Goal: Find specific page/section: Locate a particular part of the current website

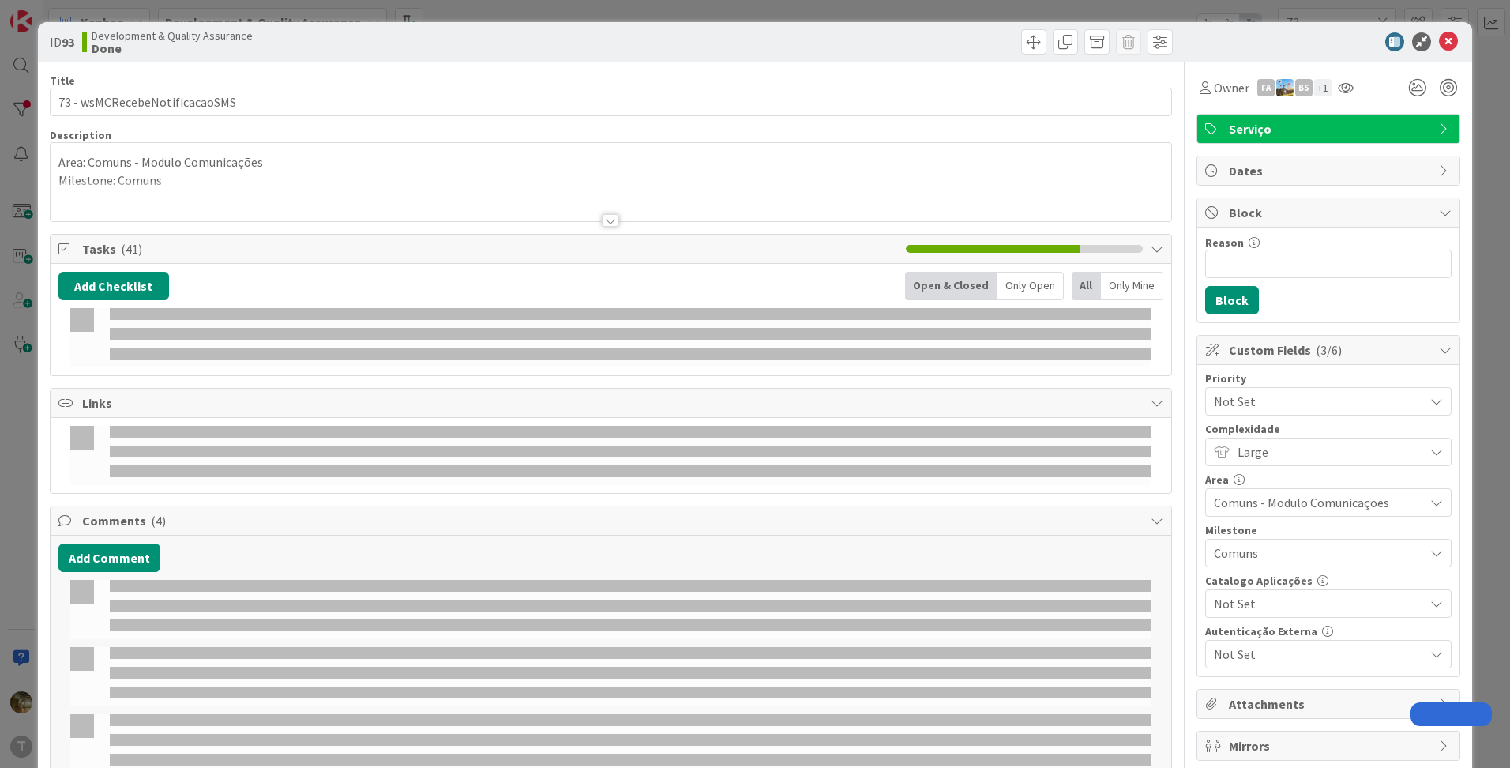
type input "73"
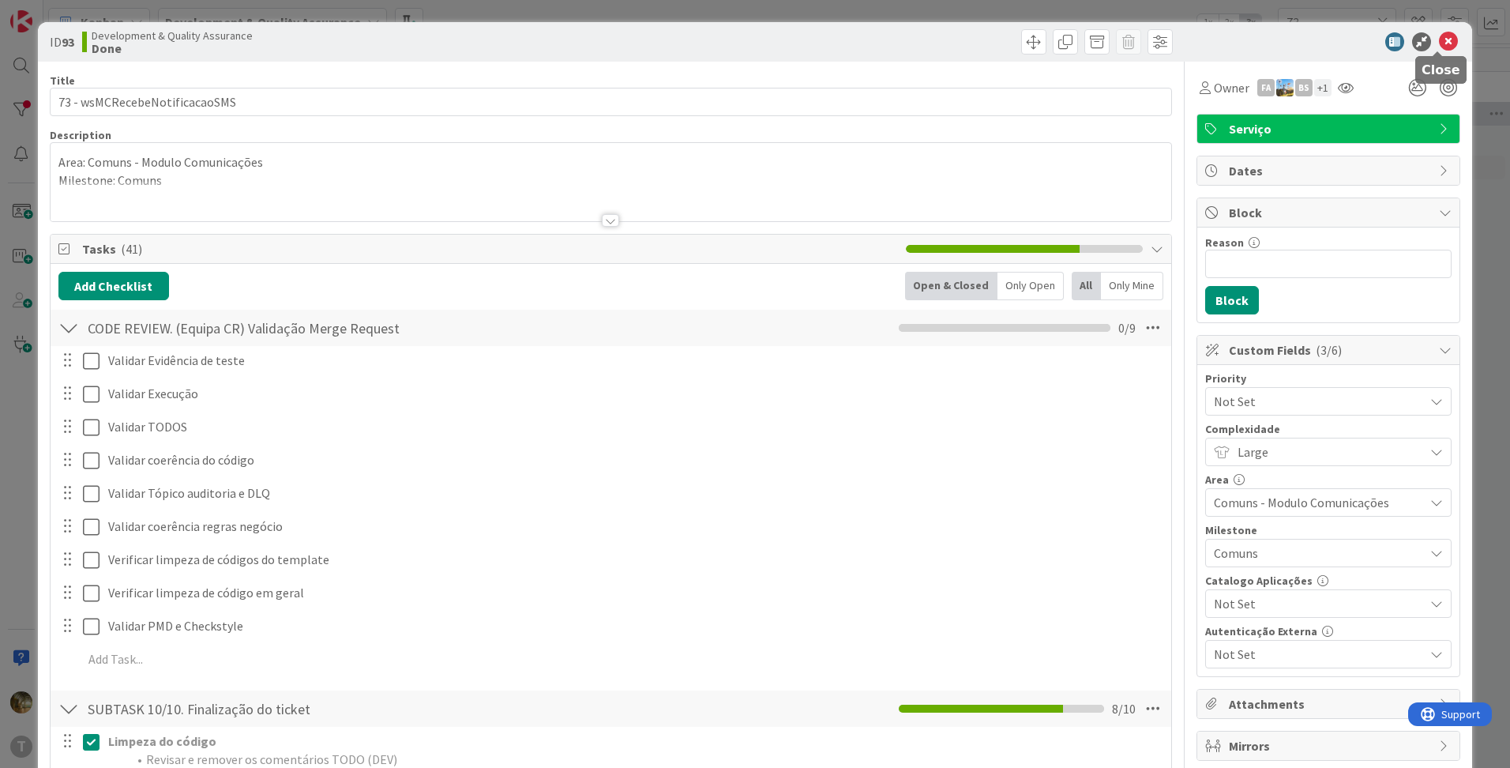
click at [1439, 41] on icon at bounding box center [1448, 41] width 19 height 19
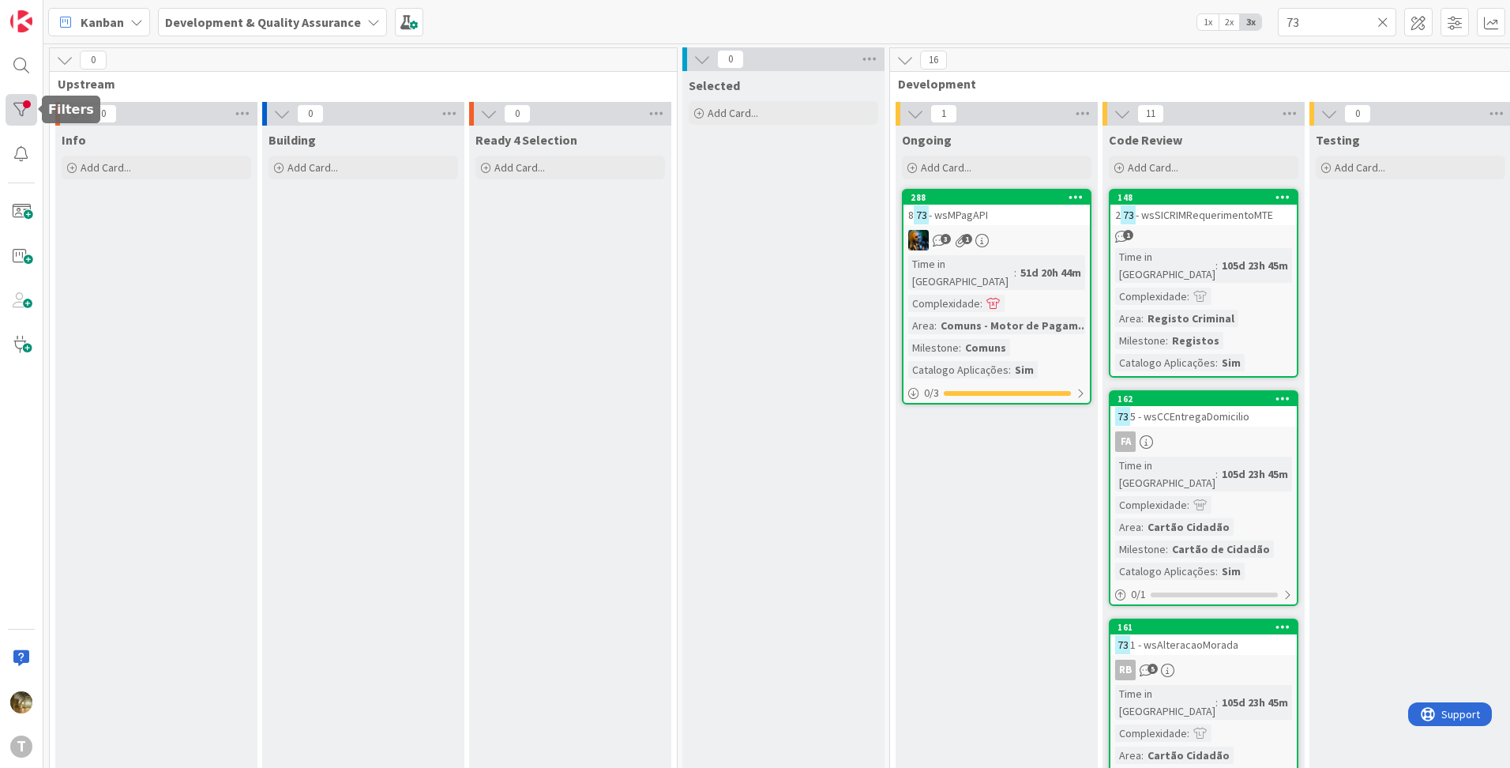
click at [21, 110] on div at bounding box center [22, 110] width 32 height 32
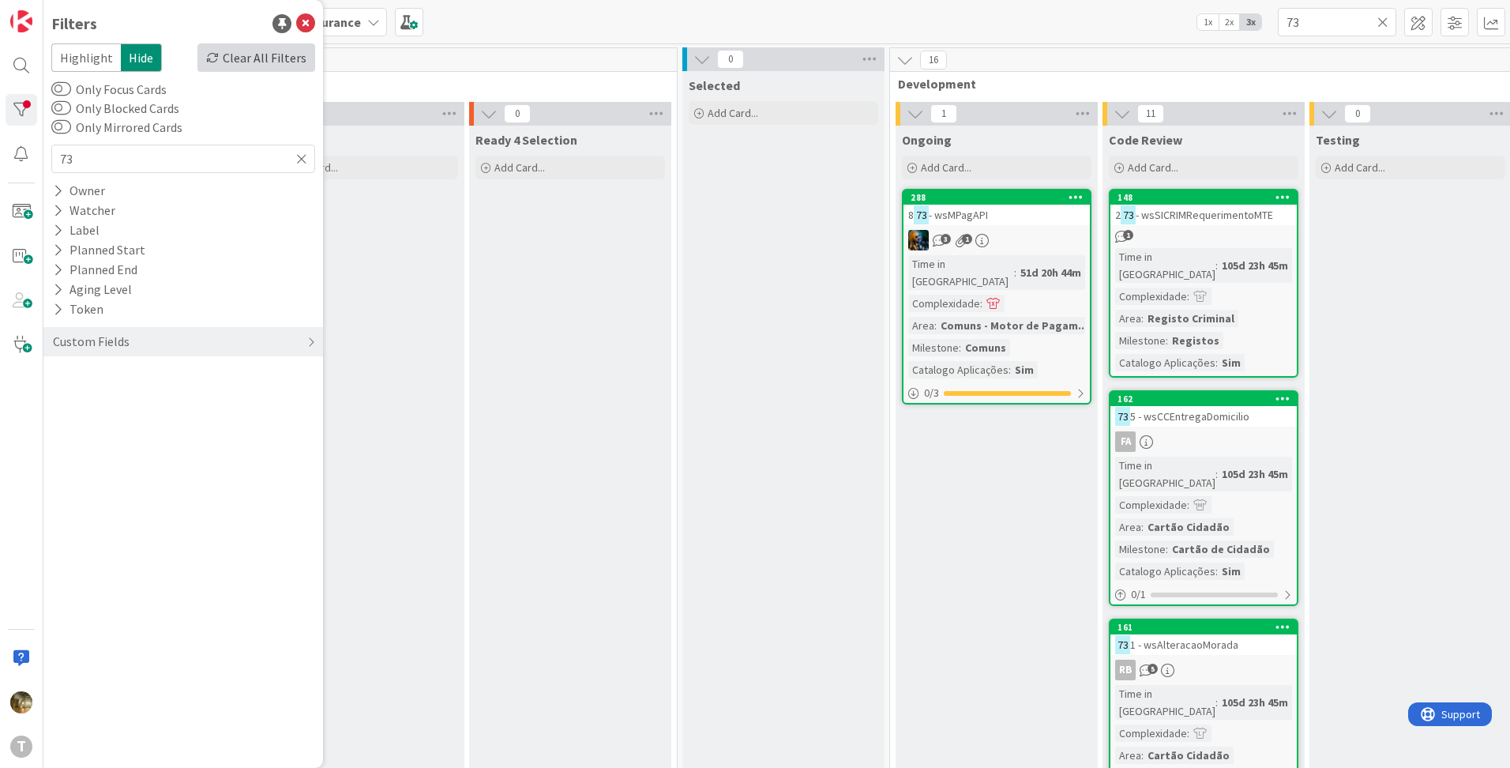
click at [256, 62] on div "Clear All Filters" at bounding box center [256, 57] width 118 height 28
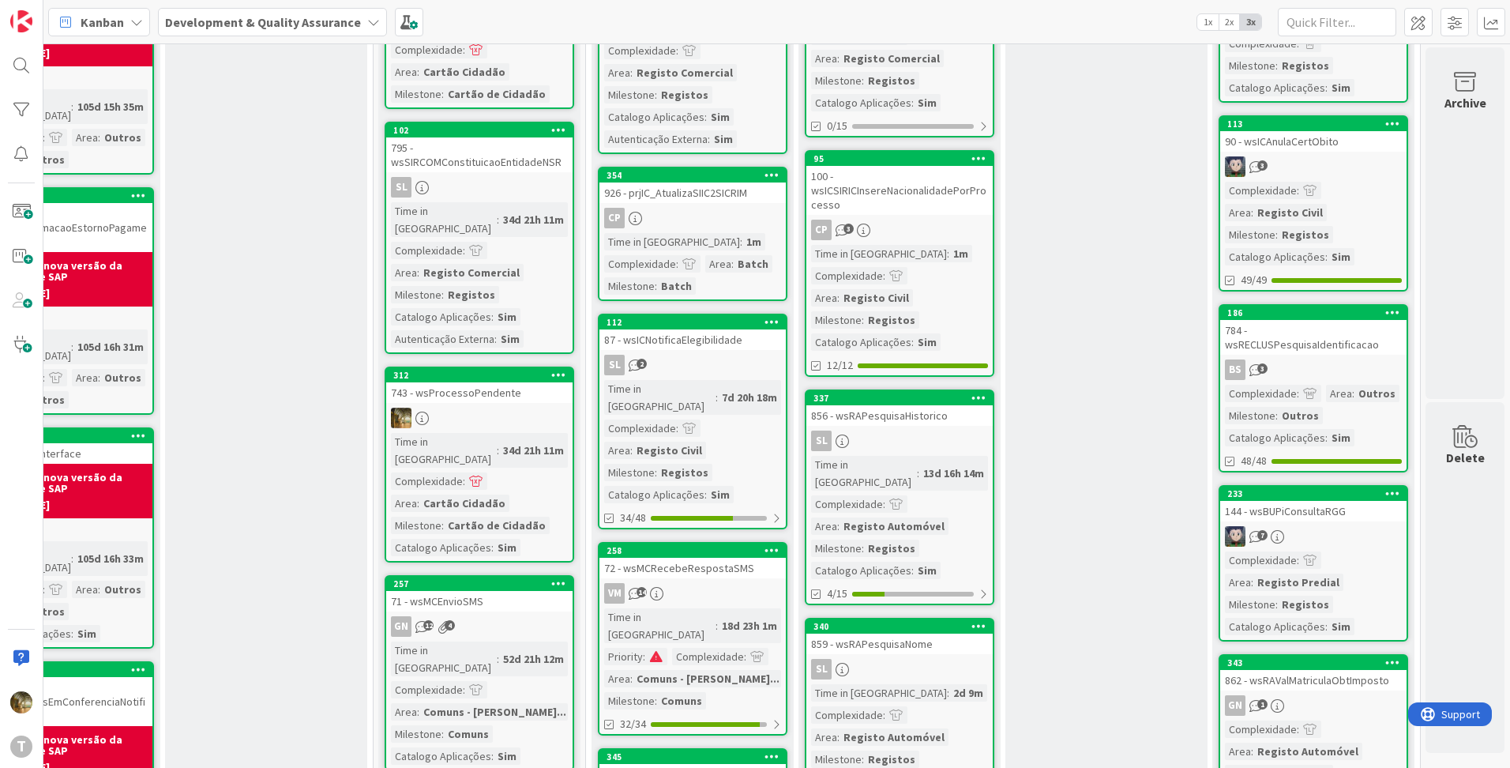
scroll to position [0, 316]
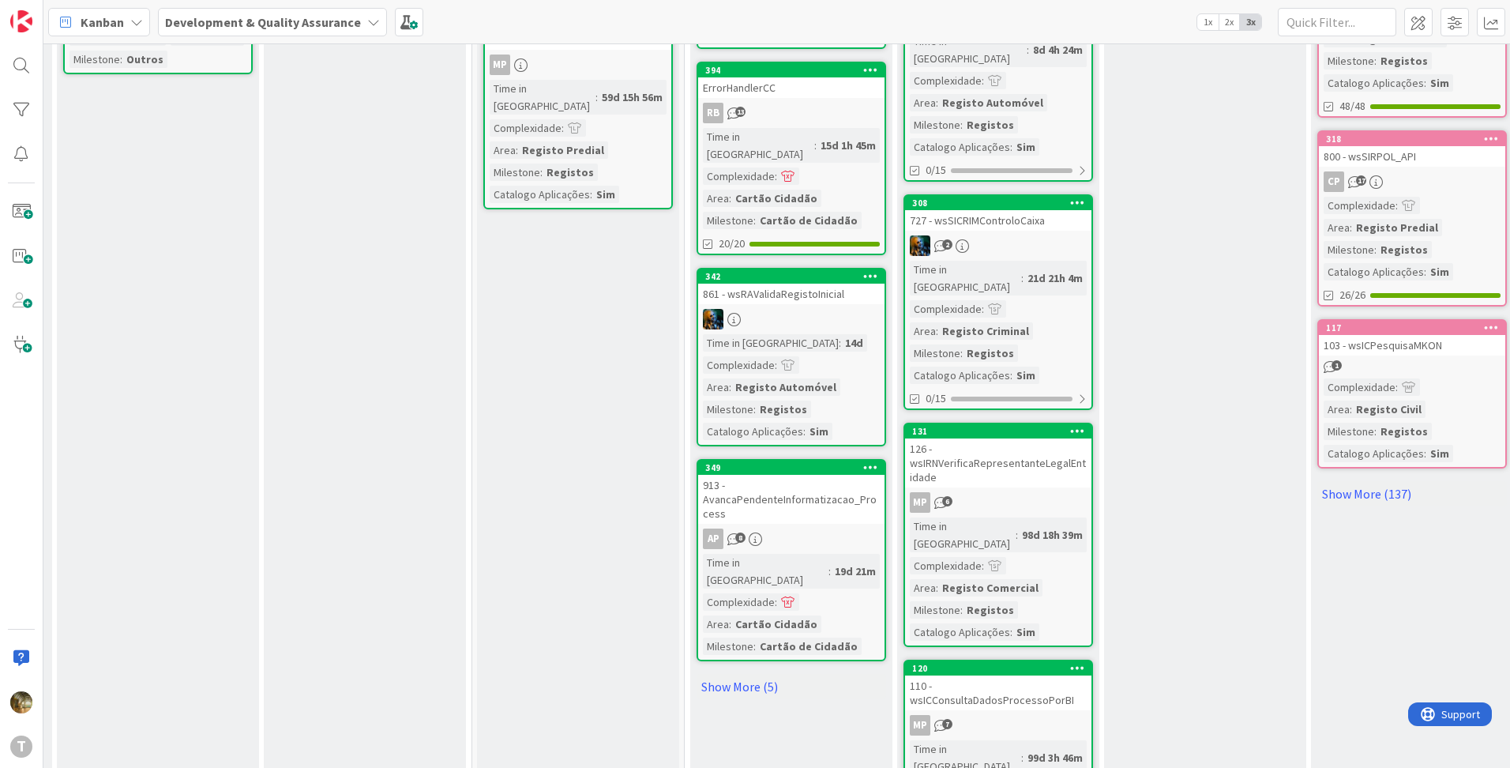
scroll to position [1567, 205]
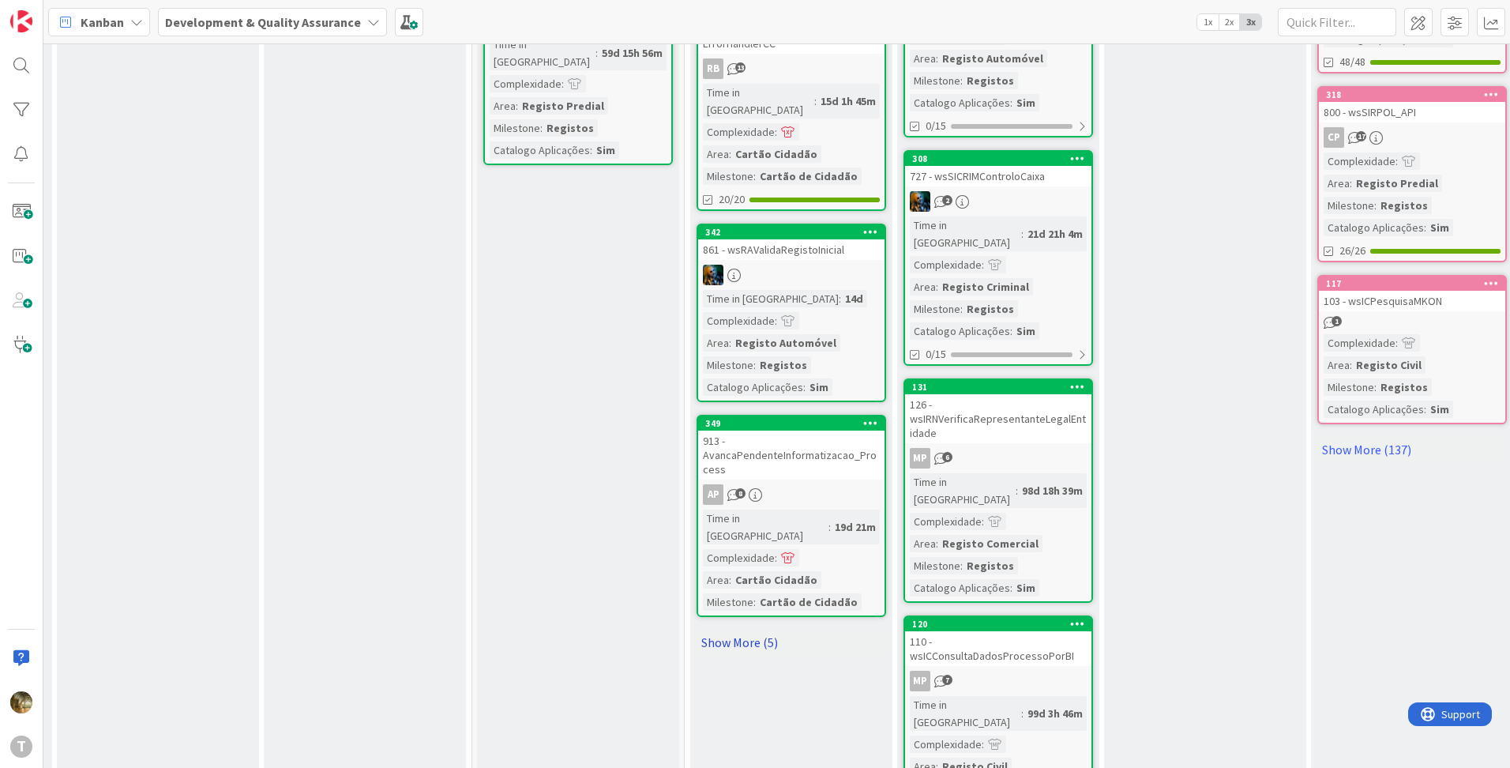
click at [741, 630] on link "Show More (5)" at bounding box center [792, 642] width 190 height 25
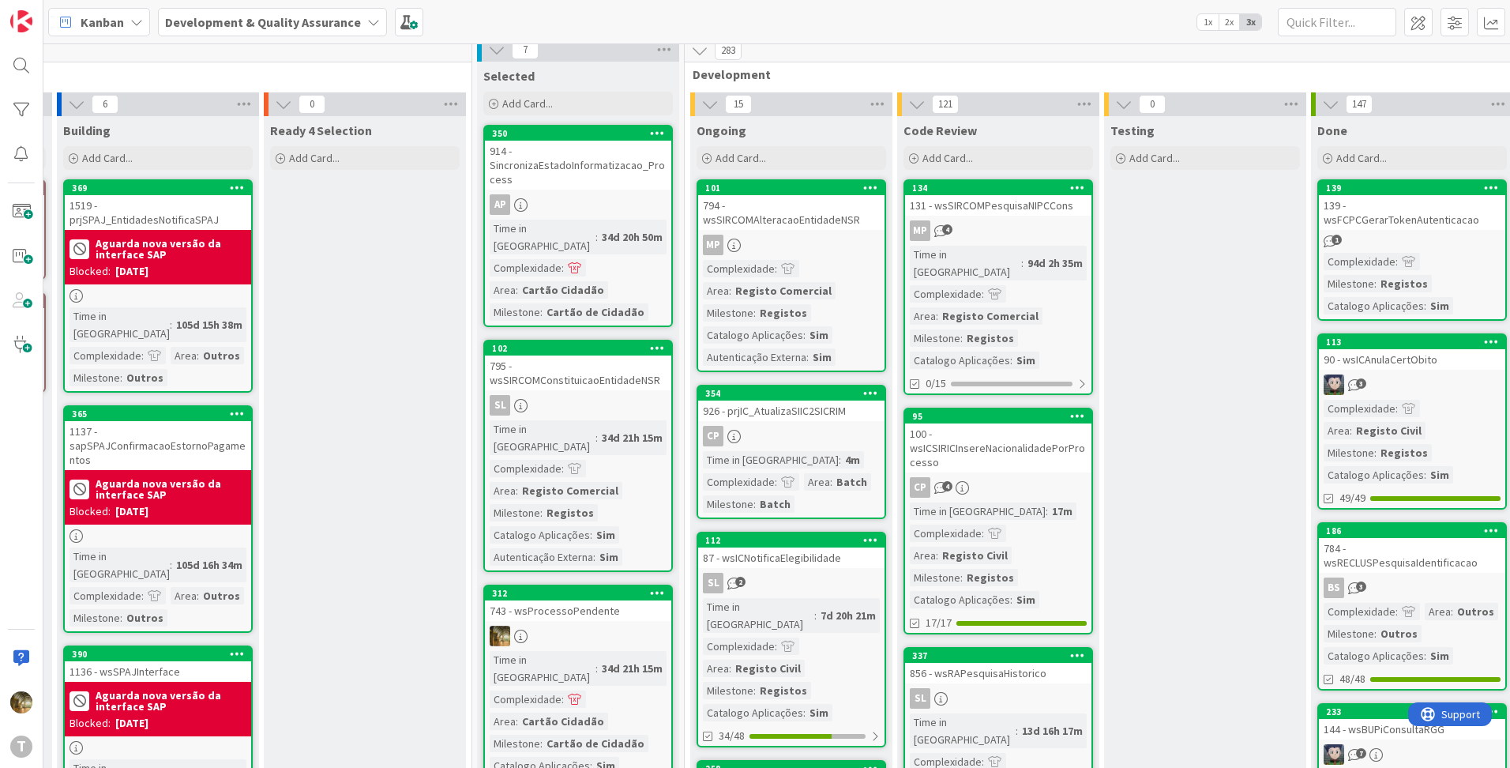
scroll to position [0, 205]
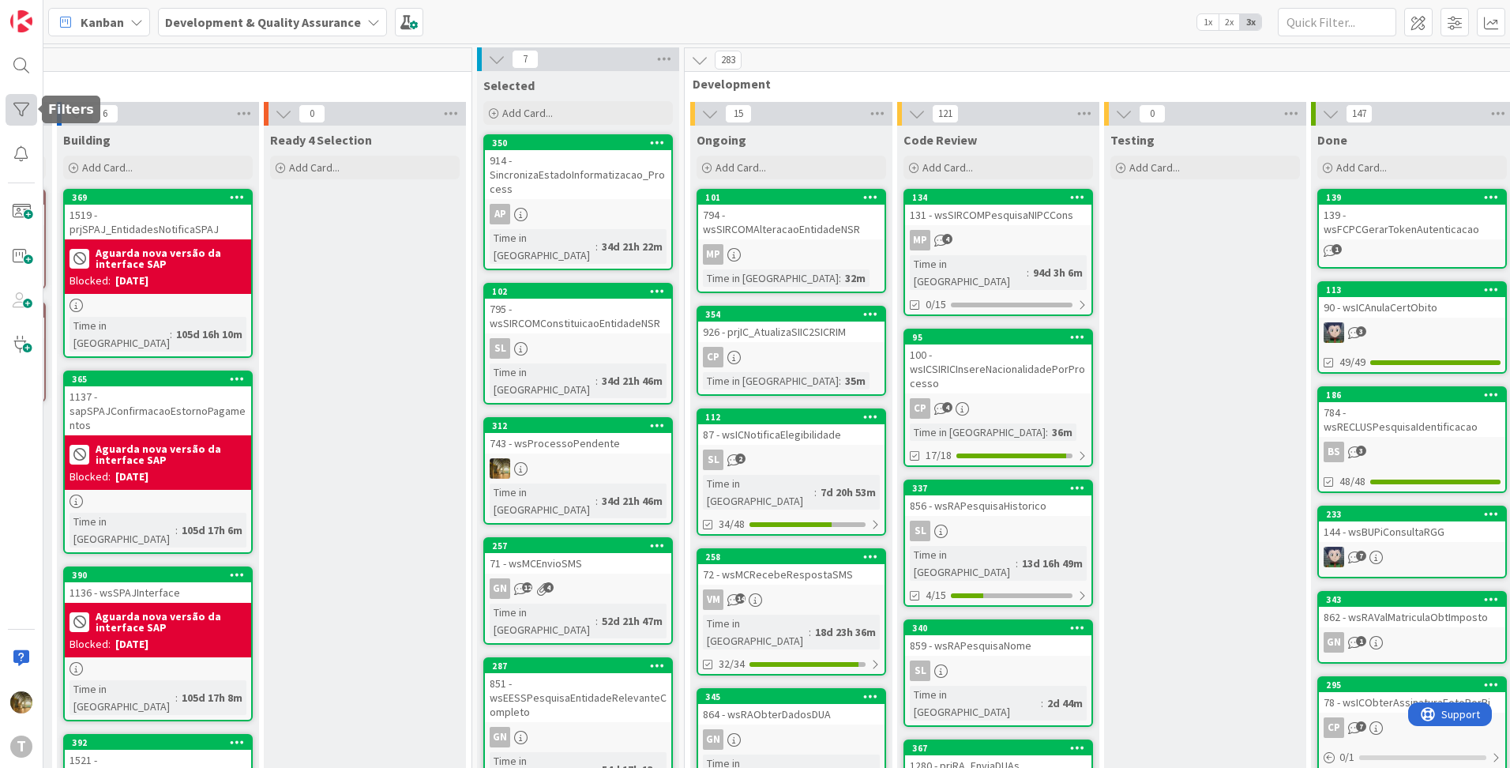
click at [9, 115] on div at bounding box center [22, 110] width 32 height 32
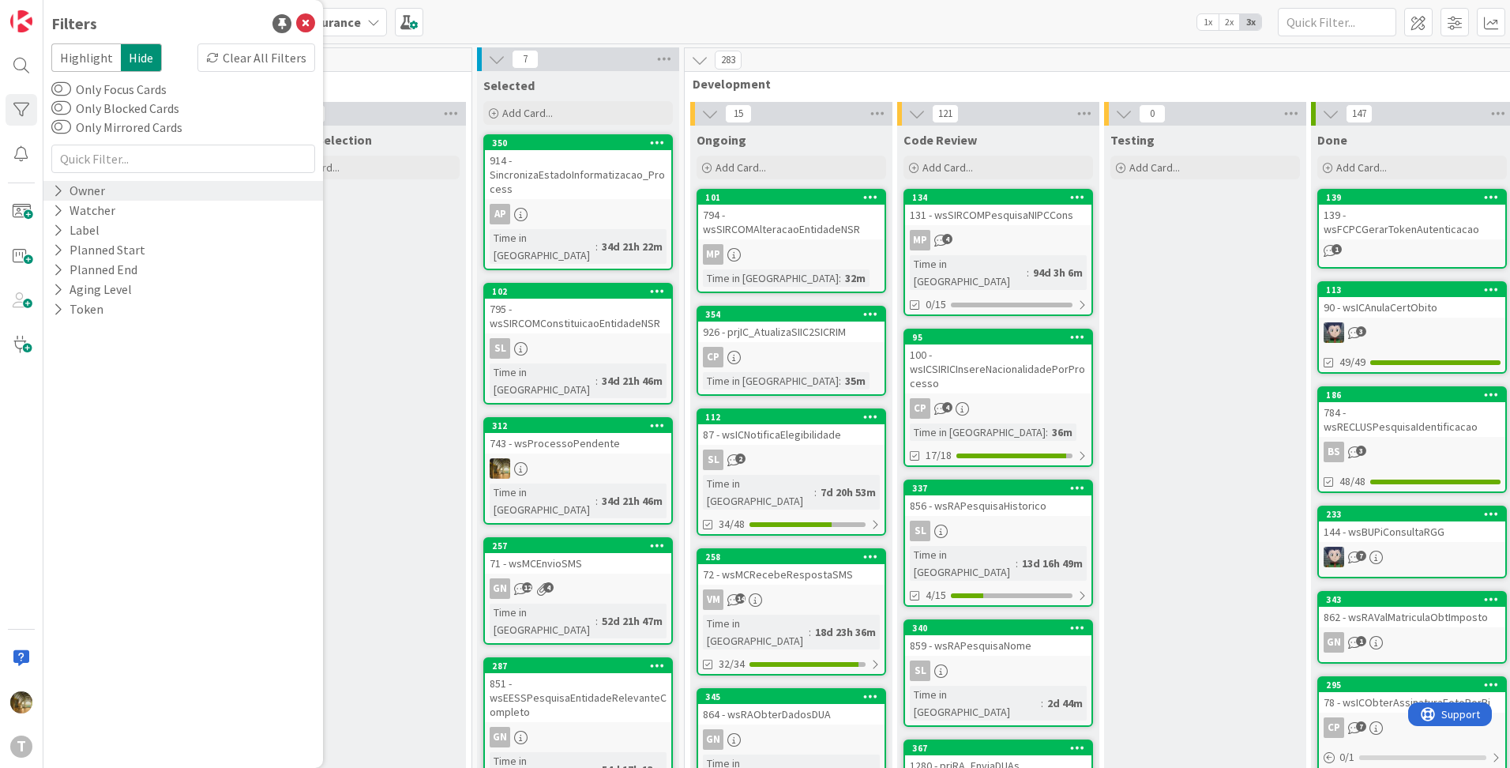
click at [62, 190] on icon at bounding box center [58, 190] width 10 height 13
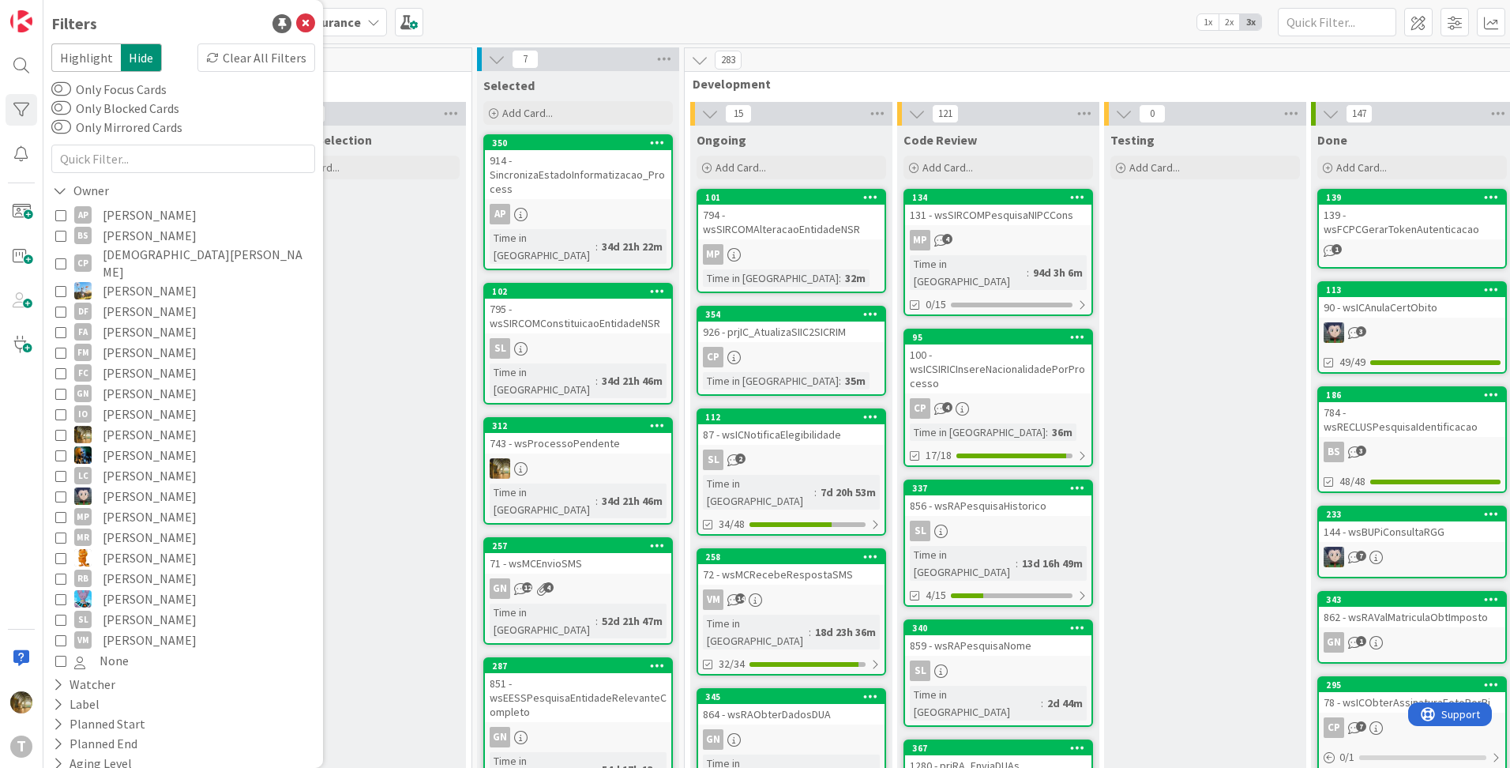
click at [64, 429] on icon at bounding box center [60, 434] width 11 height 11
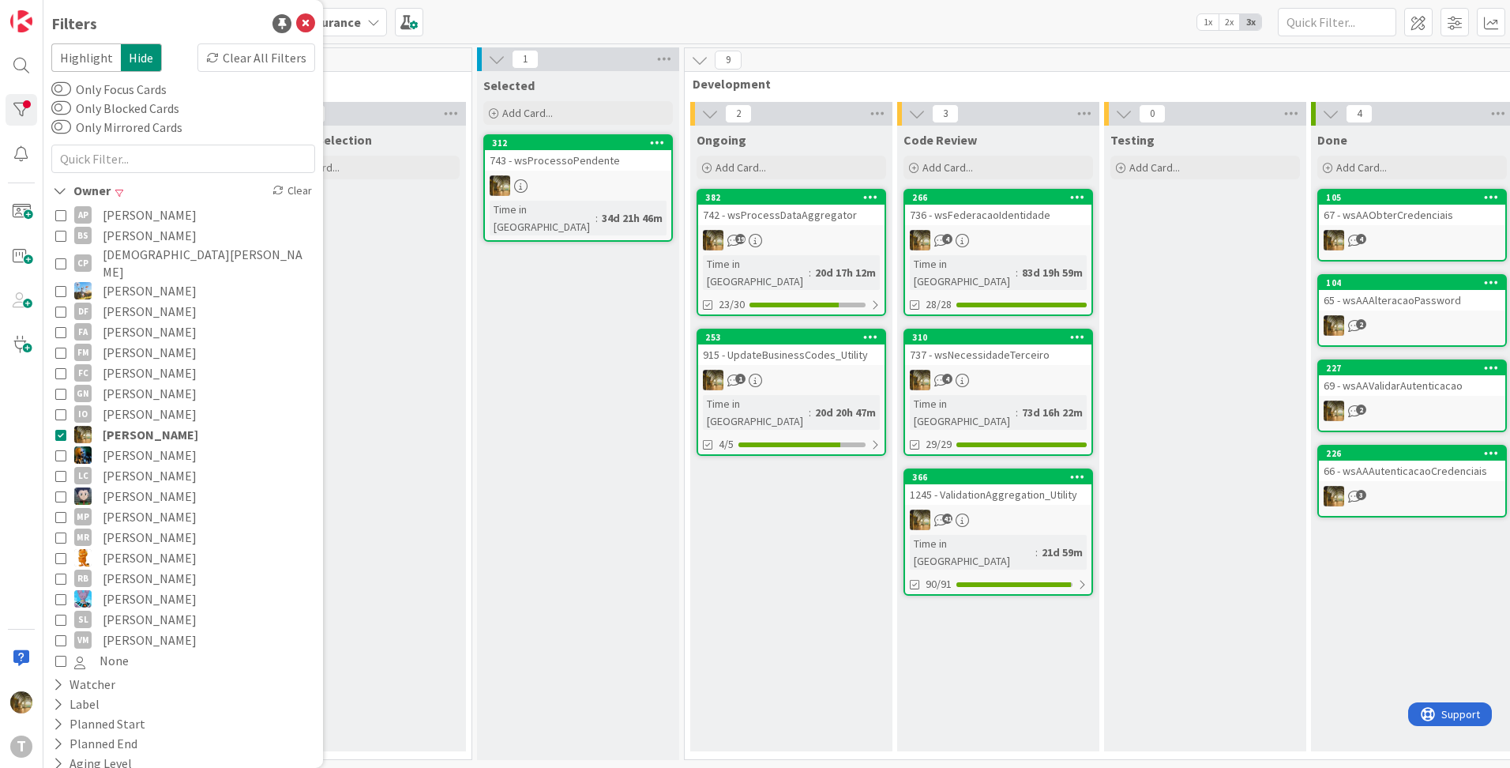
click at [835, 211] on div "742 - wsProcessDataAggregator" at bounding box center [791, 215] width 186 height 21
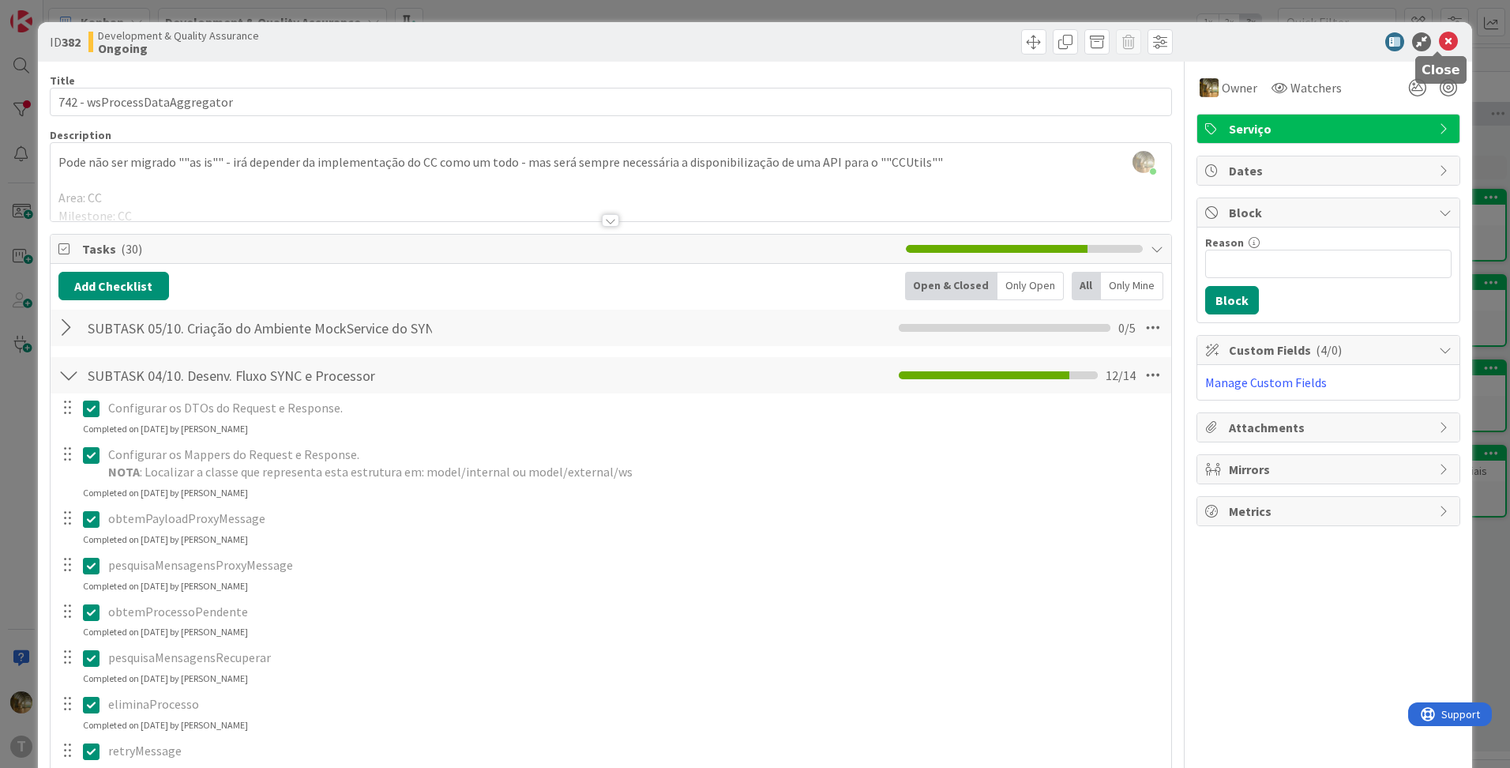
click at [1439, 44] on icon at bounding box center [1448, 41] width 19 height 19
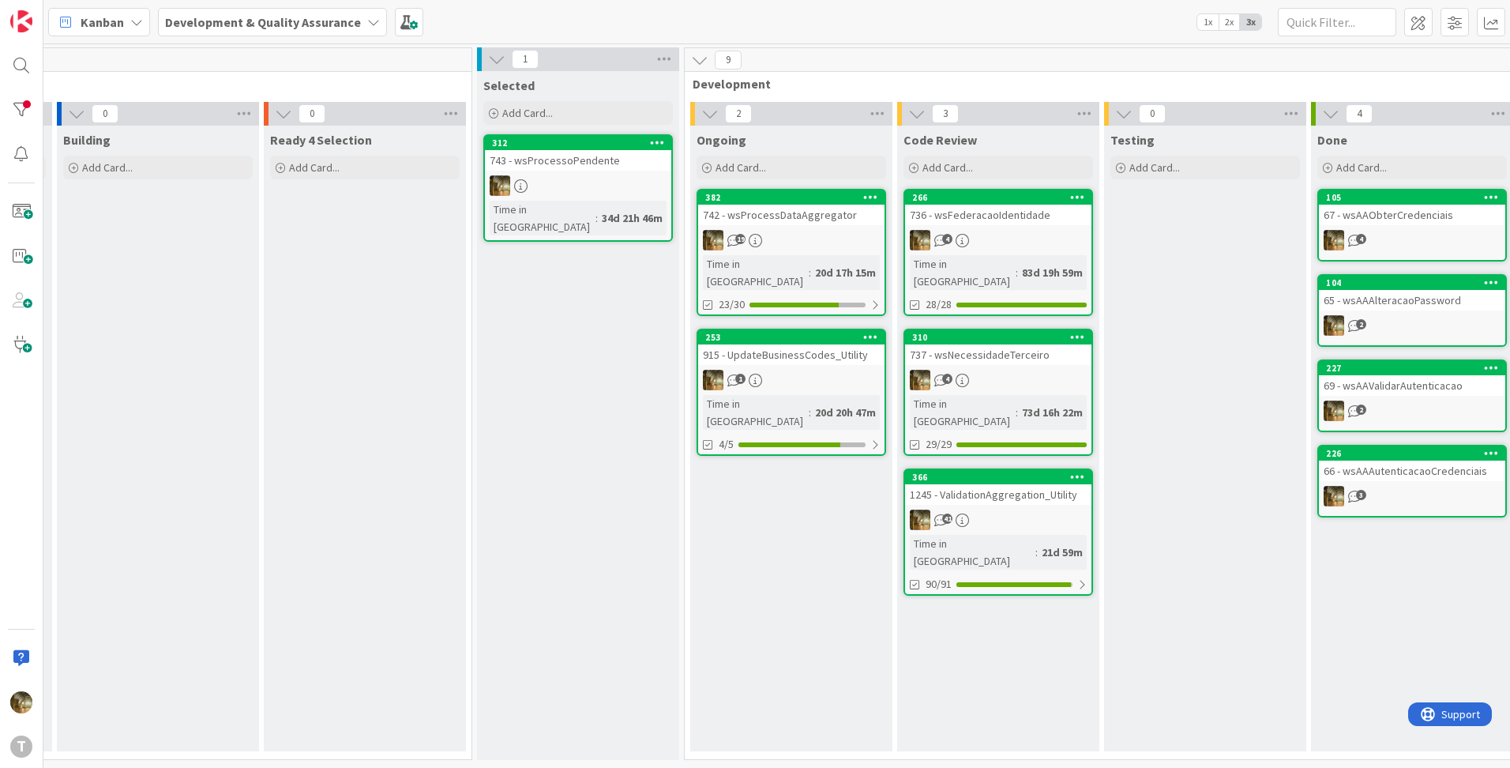
click at [1238, 27] on span "2x" at bounding box center [1229, 22] width 21 height 16
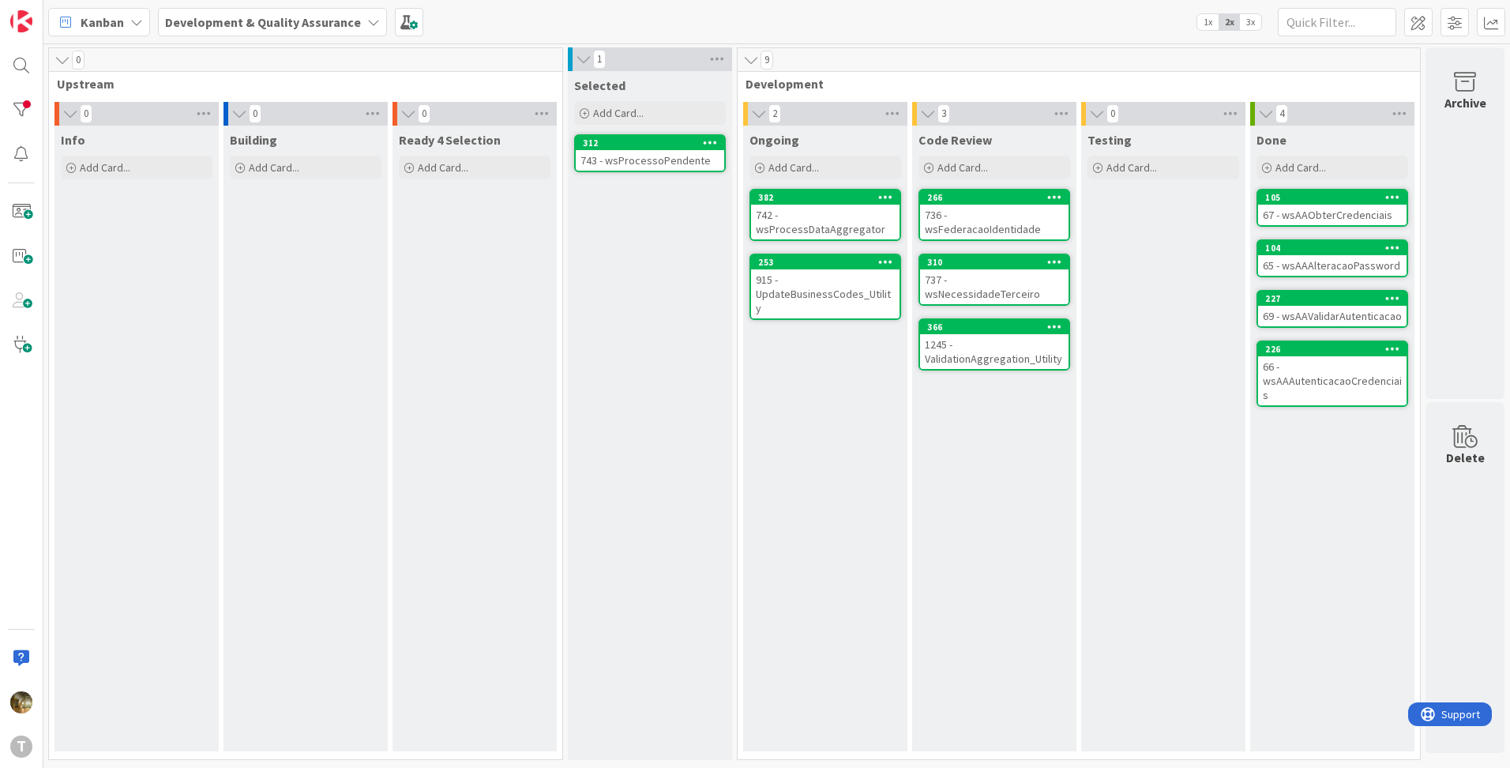
click at [1247, 24] on span "3x" at bounding box center [1250, 22] width 21 height 16
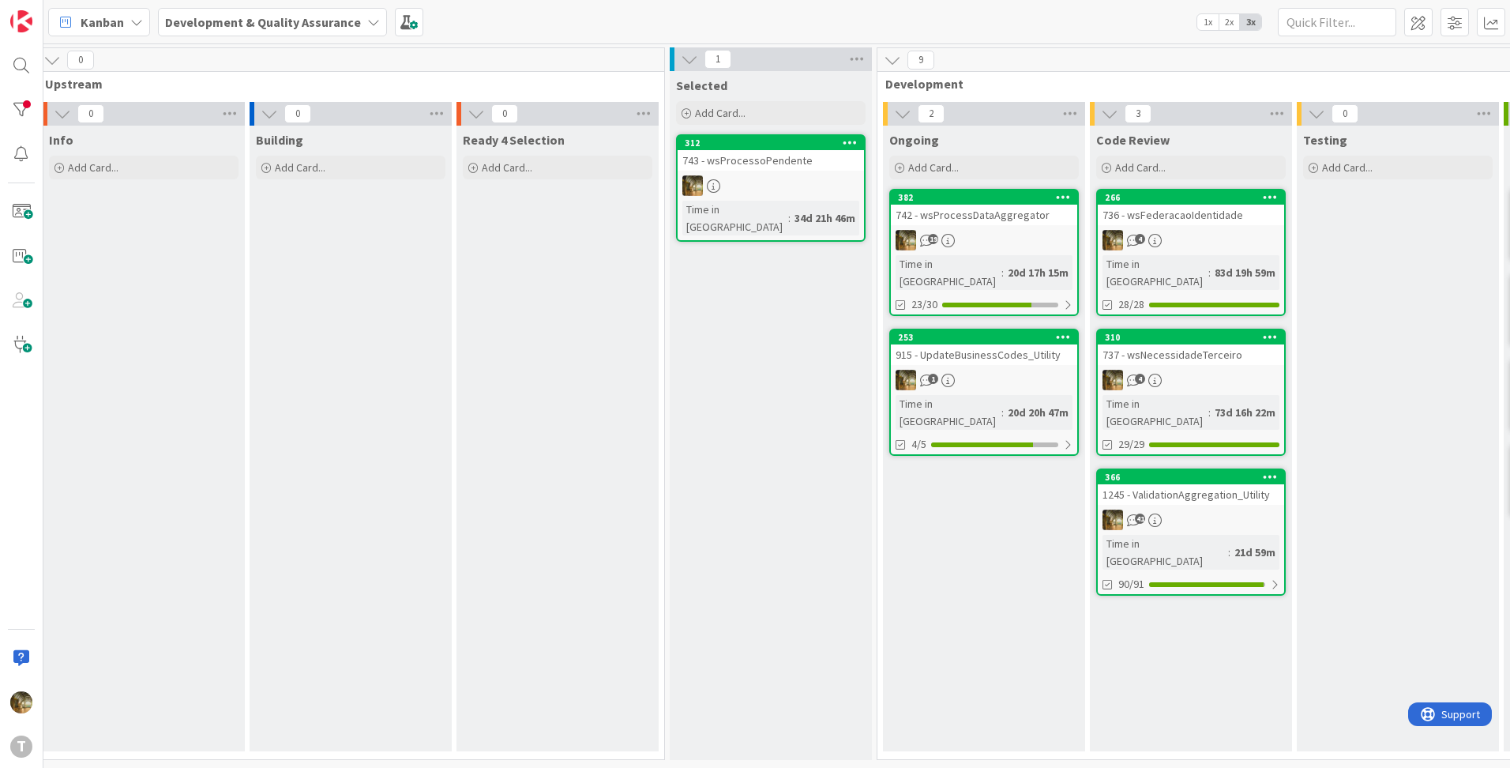
click at [1198, 14] on div "1x 2x 3x" at bounding box center [1230, 21] width 66 height 17
click at [1198, 18] on span "1x" at bounding box center [1208, 22] width 21 height 16
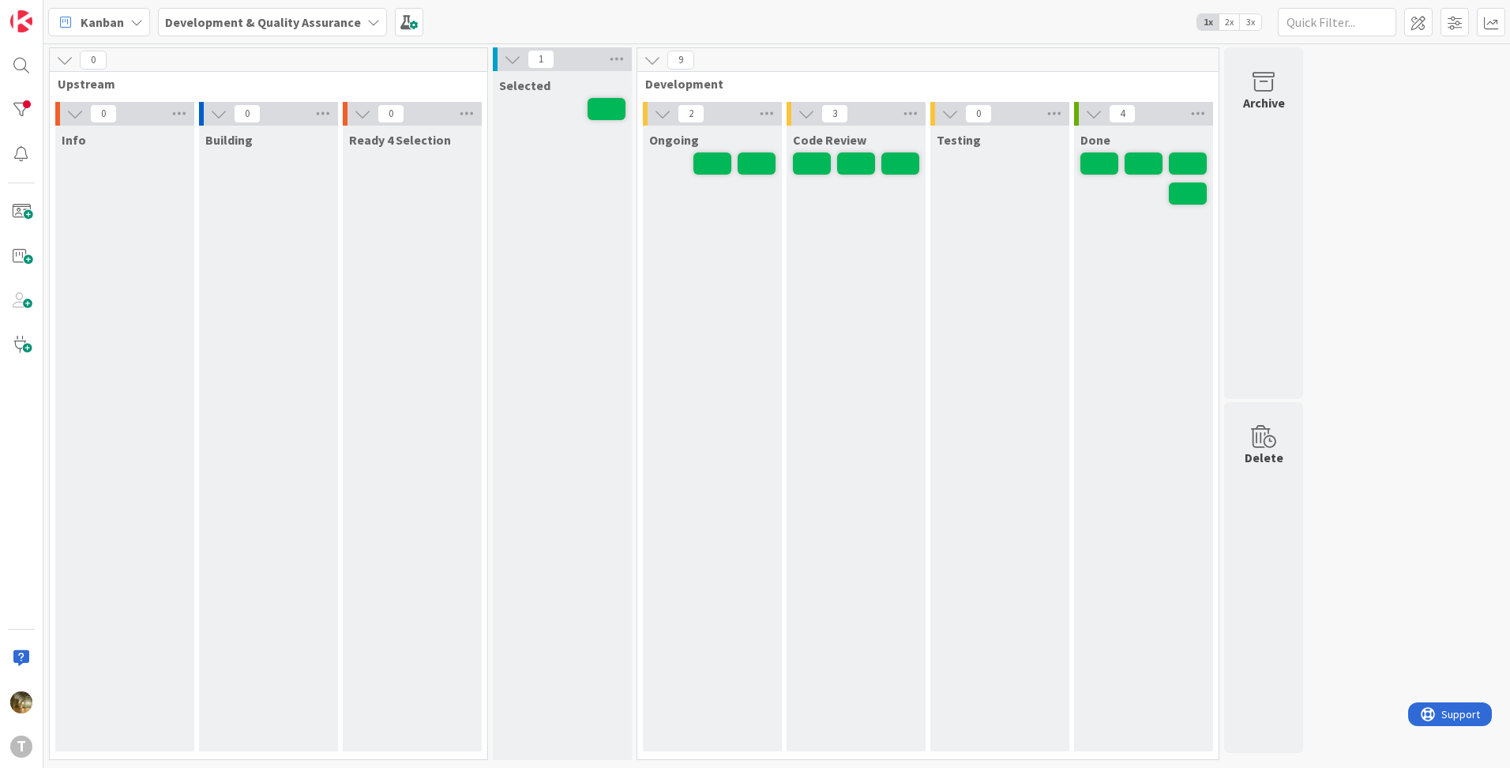
scroll to position [0, 0]
click at [1244, 22] on span "3x" at bounding box center [1250, 22] width 21 height 16
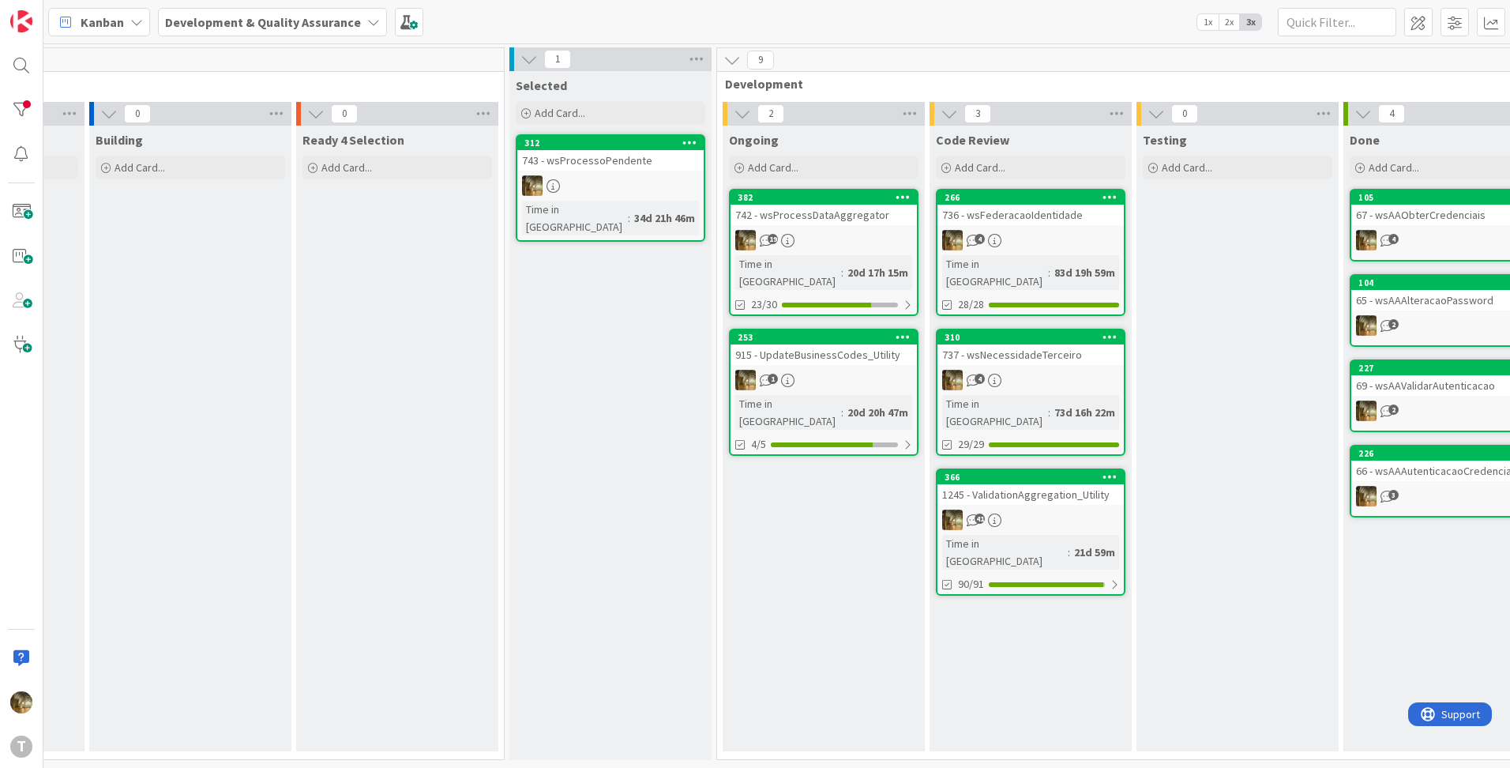
scroll to position [0, 316]
